Goal: Task Accomplishment & Management: Manage account settings

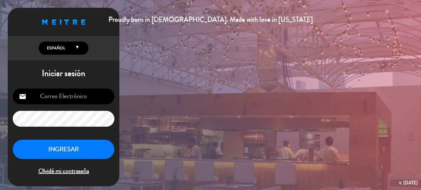
type input "[EMAIL_ADDRESS][DOMAIN_NAME]"
click at [93, 148] on button "INGRESAR" at bounding box center [64, 150] width 102 height 20
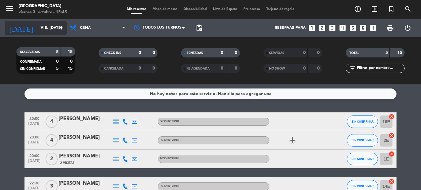
click at [44, 29] on input "vie. [DATE]" at bounding box center [64, 28] width 52 height 11
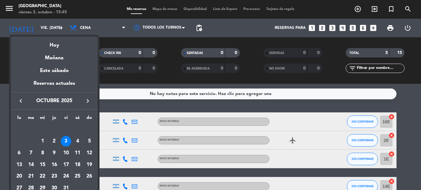
click at [7, 7] on div at bounding box center [210, 95] width 421 height 190
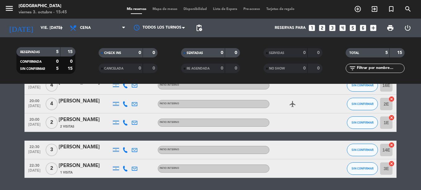
scroll to position [37, 0]
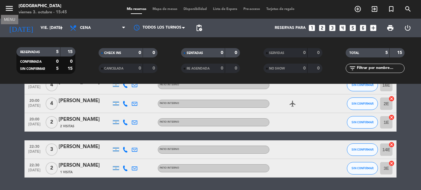
click at [10, 7] on icon "menu" at bounding box center [9, 8] width 9 height 9
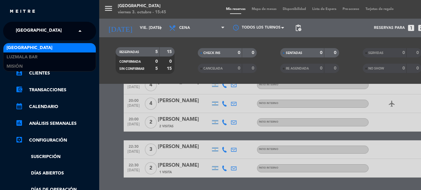
click at [37, 26] on span "[GEOGRAPHIC_DATA]" at bounding box center [39, 30] width 46 height 13
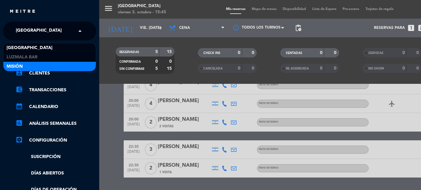
click at [48, 64] on div "Misión" at bounding box center [49, 66] width 92 height 9
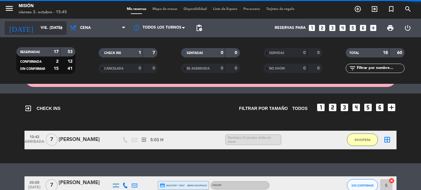
scroll to position [137, 0]
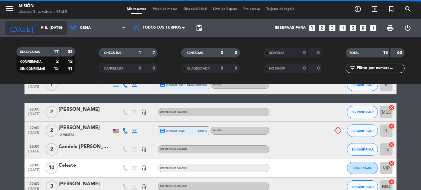
click at [42, 29] on input "vie. [DATE]" at bounding box center [64, 28] width 52 height 11
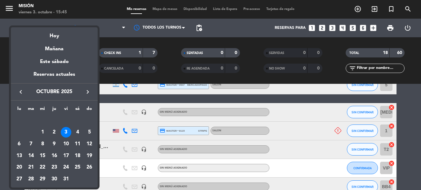
click at [21, 90] on icon "keyboard_arrow_left" at bounding box center [20, 91] width 7 height 7
click at [63, 167] on div "26" at bounding box center [66, 167] width 11 height 11
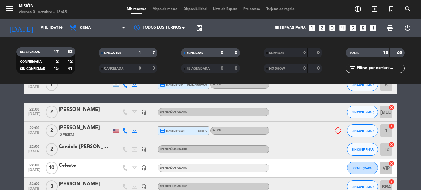
type input "vie. [DATE]"
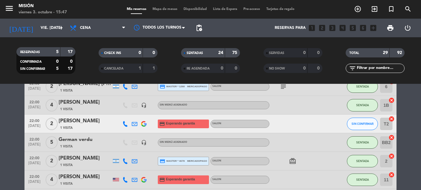
scroll to position [275, 0]
